Goal: Task Accomplishment & Management: Manage account settings

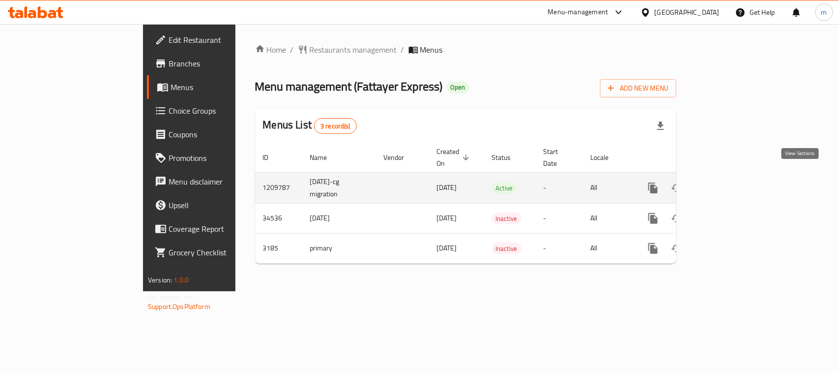
click at [730, 182] on icon "enhanced table" at bounding box center [724, 188] width 12 height 12
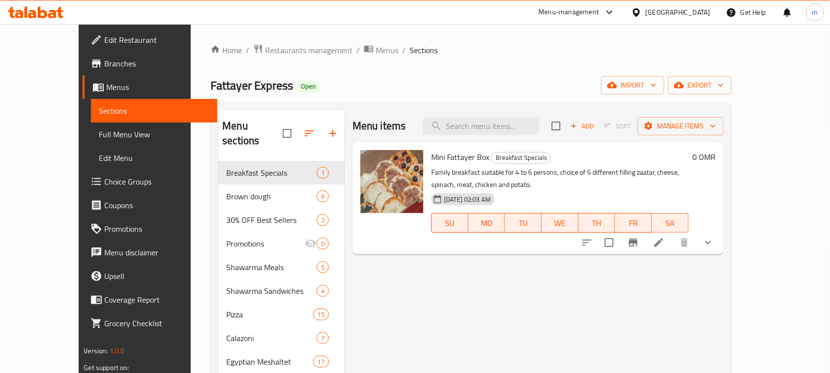
click at [104, 182] on span "Choice Groups" at bounding box center [156, 181] width 105 height 12
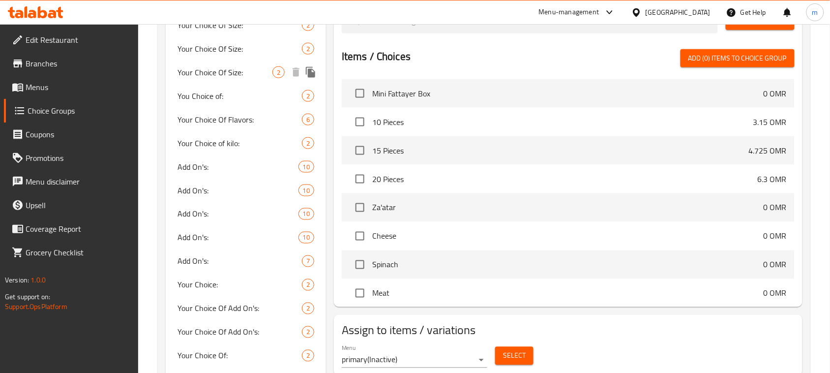
scroll to position [369, 0]
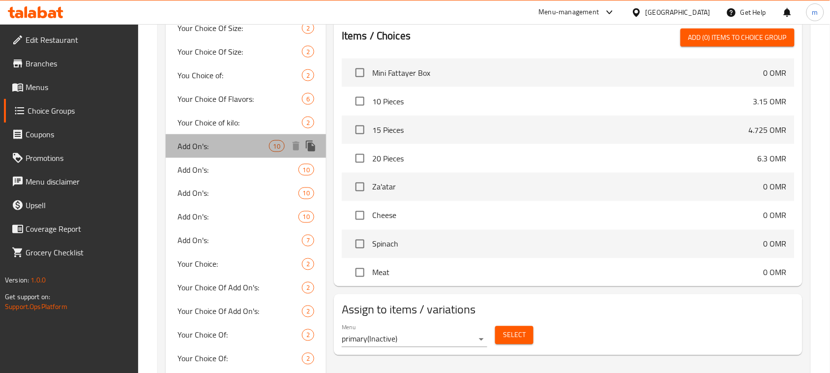
click at [212, 145] on span "Add On's:" at bounding box center [222, 146] width 91 height 12
type input "Add On's:"
type input "إضافات:"
type input "0"
type input "10"
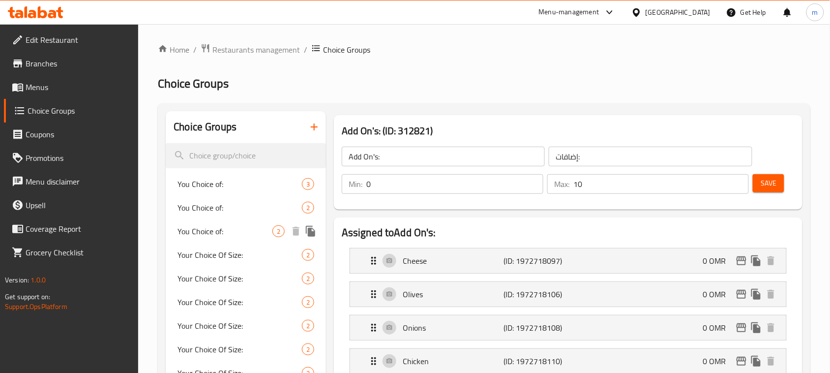
scroll to position [0, 0]
